Goal: Task Accomplishment & Management: Use online tool/utility

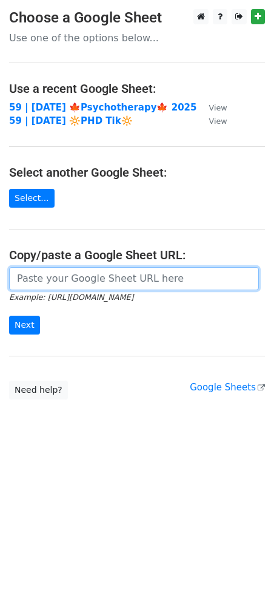
click at [120, 271] on input "url" at bounding box center [134, 278] width 250 height 23
paste input "https://docs.google.com/spreadsheets/d/1ffPa3a9DVHOptOHBfQzsDa56hcsR3E0DIvoFh6t…"
type input "https://docs.google.com/spreadsheets/d/1ffPa3a9DVHOptOHBfQzsDa56hcsR3E0DIvoFh6t…"
click at [9, 316] on input "Next" at bounding box center [24, 325] width 31 height 19
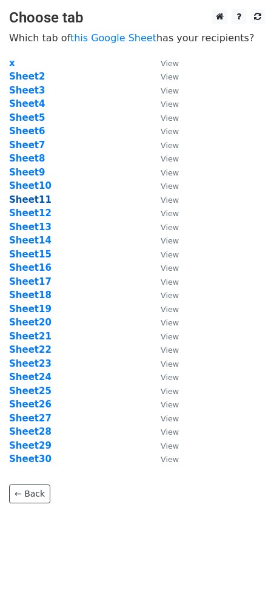
click at [36, 200] on strong "Sheet11" at bounding box center [30, 199] width 42 height 11
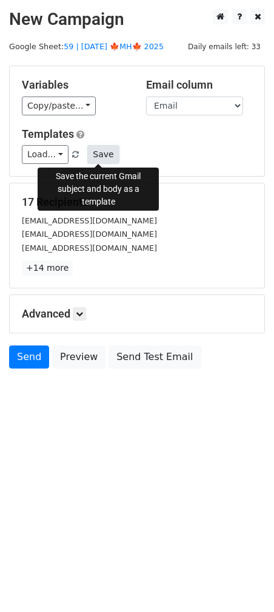
click at [93, 157] on button "Save" at bounding box center [103, 154] width 32 height 19
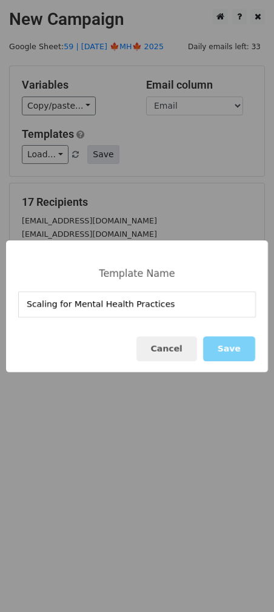
type input "Scaling for Mental Health Practices"
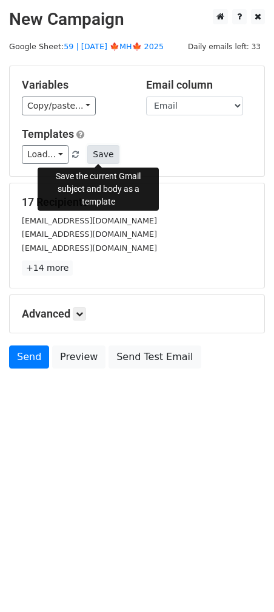
click at [106, 152] on button "Save" at bounding box center [103, 154] width 32 height 19
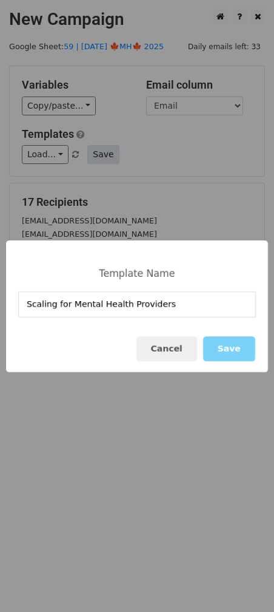
type input "Scaling for Mental Health Providers"
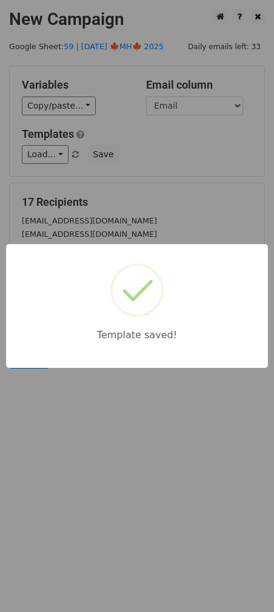
drag, startPoint x: 195, startPoint y: 184, endPoint x: 95, endPoint y: 317, distance: 166.4
click at [194, 184] on div "Template saved!" at bounding box center [137, 306] width 274 height 612
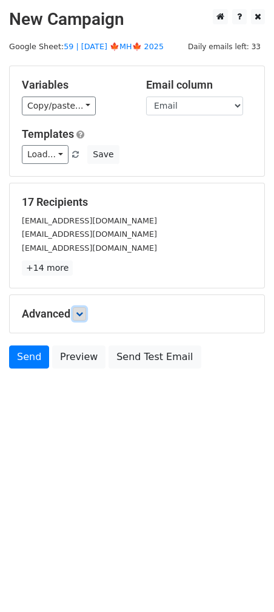
click at [83, 310] on icon at bounding box center [79, 313] width 7 height 7
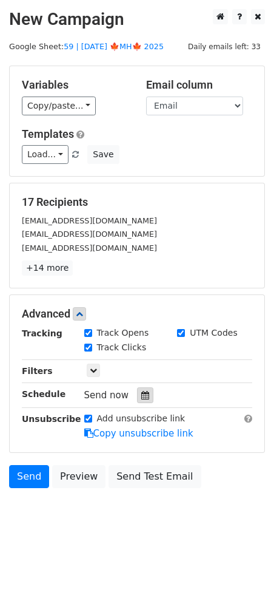
click at [141, 394] on icon at bounding box center [145, 395] width 8 height 8
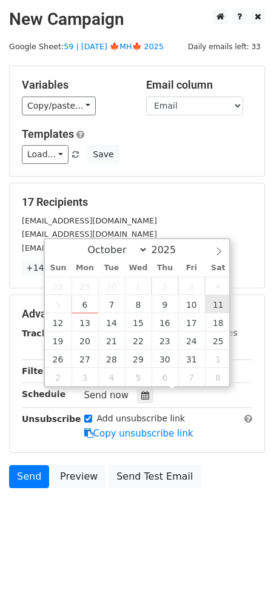
type input "2025-10-11 12:00"
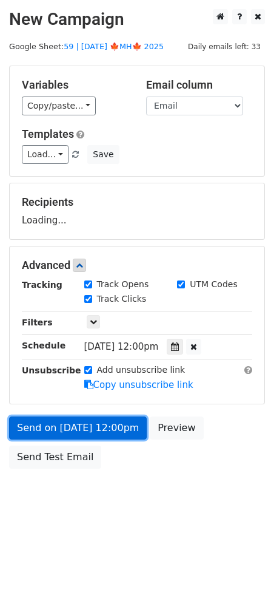
click at [99, 419] on link "Send on Oct 11 at 12:00pm" at bounding box center [78, 427] width 138 height 23
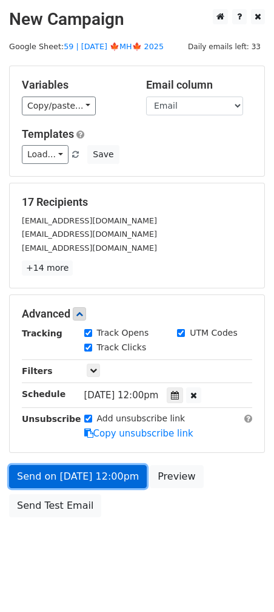
click at [95, 468] on link "Send on Oct 11 at 12:00pm" at bounding box center [78, 476] width 138 height 23
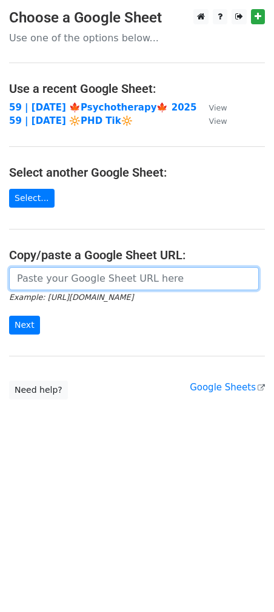
click at [50, 287] on input "url" at bounding box center [134, 278] width 250 height 23
paste input "[URL][DOMAIN_NAME]"
type input "[URL][DOMAIN_NAME]"
click at [9, 316] on input "Next" at bounding box center [24, 325] width 31 height 19
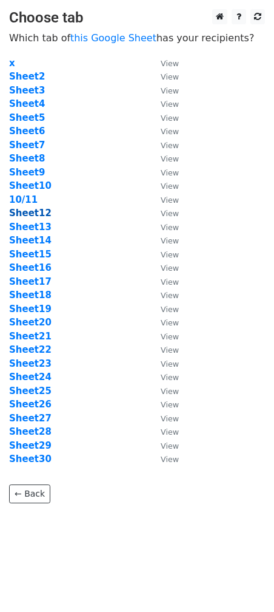
click at [36, 213] on strong "Sheet12" at bounding box center [30, 213] width 42 height 11
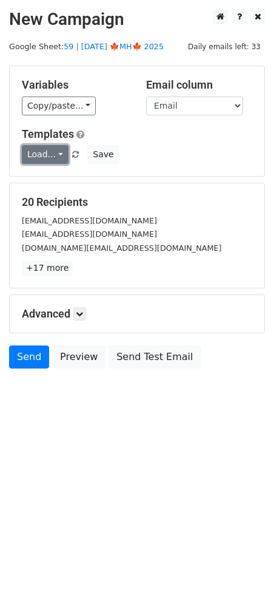
click at [42, 154] on link "Load..." at bounding box center [45, 154] width 47 height 19
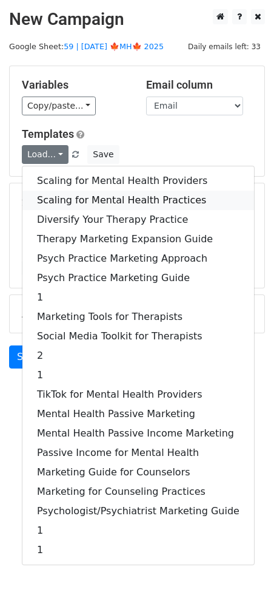
click at [72, 194] on link "Scaling for Mental Health Practices" at bounding box center [138, 200] width 232 height 19
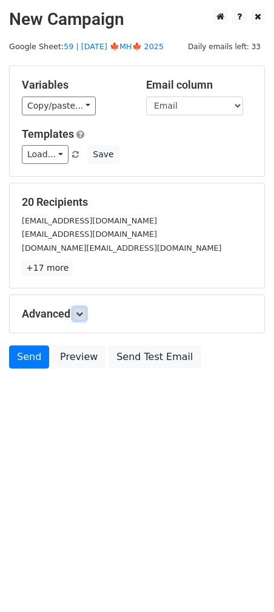
click at [81, 310] on icon at bounding box center [79, 313] width 7 height 7
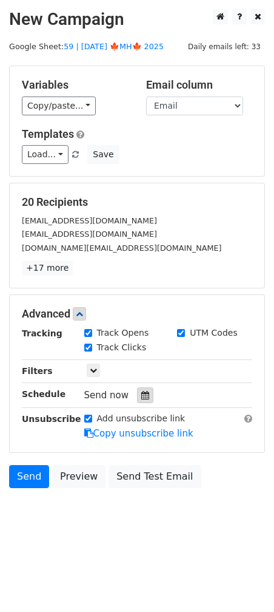
click at [141, 391] on icon at bounding box center [145, 395] width 8 height 8
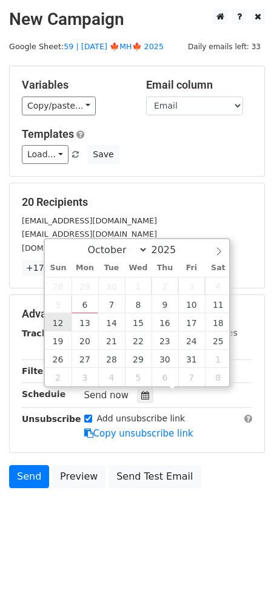
type input "[DATE] 12:00"
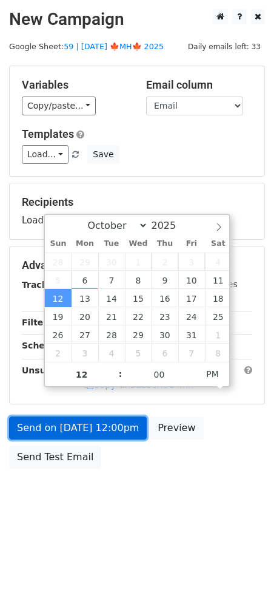
click at [83, 435] on link "Send on [DATE] 12:00pm" at bounding box center [78, 427] width 138 height 23
